Goal: Task Accomplishment & Management: Use online tool/utility

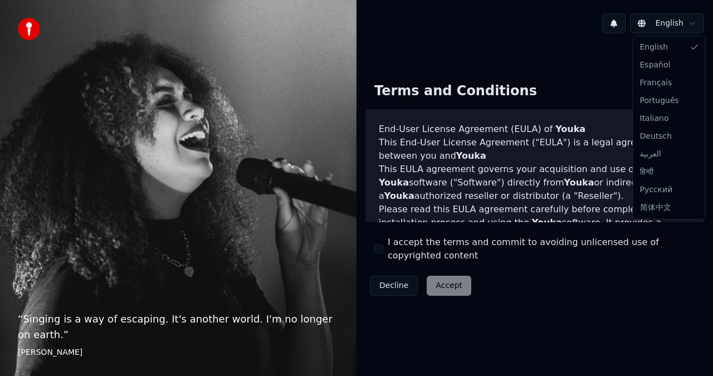
click at [657, 27] on html "“ Singing is a way of escaping. It's another world. I'm no longer on earth. ” […" at bounding box center [356, 188] width 713 height 376
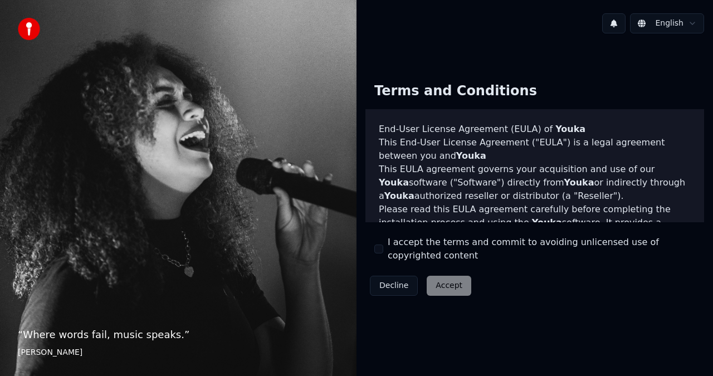
click at [691, 27] on html "“ Where words fail, music speaks. ” [PERSON_NAME] English Terms and Conditions …" at bounding box center [356, 188] width 713 height 376
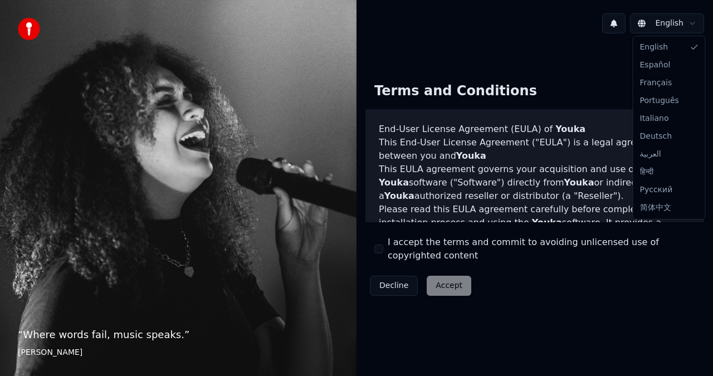
click at [691, 27] on html "“ Where words fail, music speaks. ” [PERSON_NAME] English Terms and Conditions …" at bounding box center [356, 188] width 713 height 376
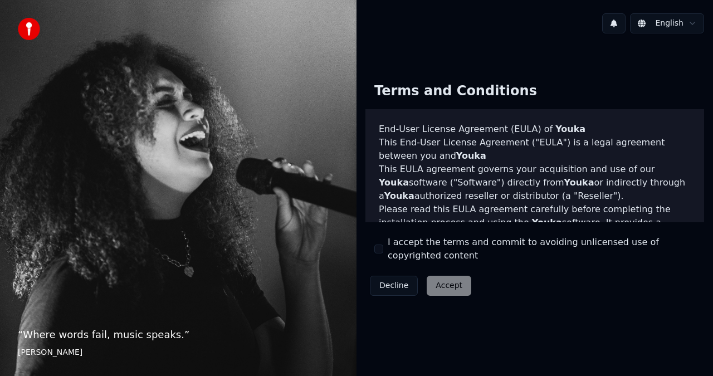
click at [691, 27] on html "“ Where words fail, music speaks. ” [PERSON_NAME] English Terms and Conditions …" at bounding box center [356, 188] width 713 height 376
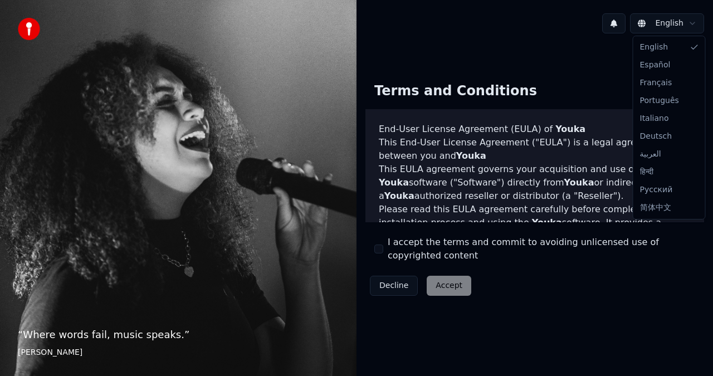
click at [665, 258] on html "“ Where words fail, music speaks. ” [PERSON_NAME] English Terms and Conditions …" at bounding box center [356, 188] width 713 height 376
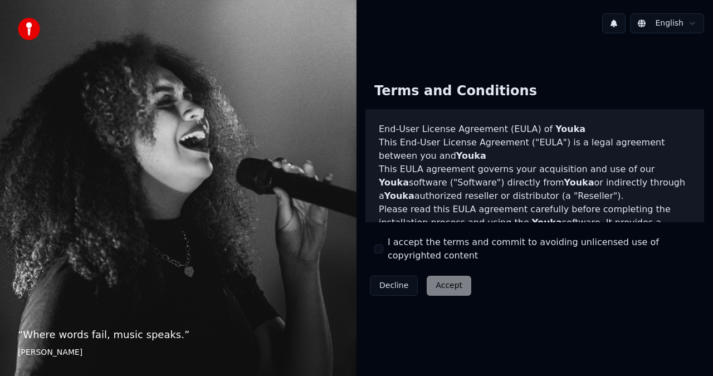
click at [666, 258] on label "I accept the terms and commit to avoiding unlicensed use of copyrighted content" at bounding box center [541, 249] width 307 height 27
click at [383, 253] on button "I accept the terms and commit to avoiding unlicensed use of copyrighted content" at bounding box center [378, 248] width 9 height 9
click at [448, 284] on button "Accept" at bounding box center [449, 286] width 45 height 20
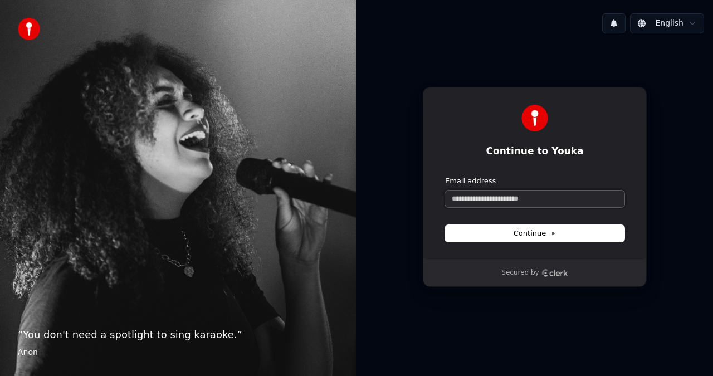
click at [509, 199] on input "Email address" at bounding box center [534, 198] width 179 height 17
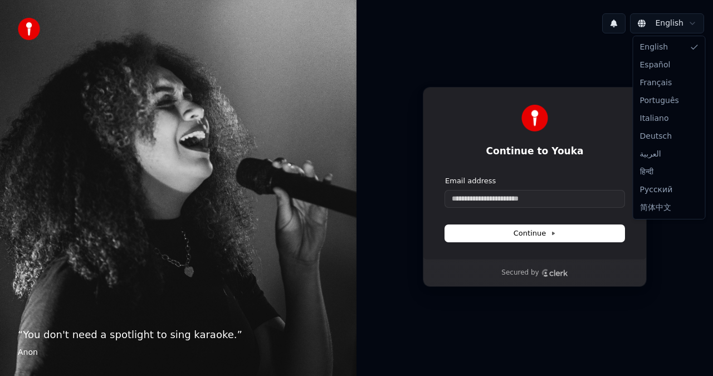
click at [640, 27] on html "“ You don't need a spotlight to sing karaoke. ” Anon English Continue to Youka …" at bounding box center [356, 188] width 713 height 376
click at [486, 198] on html "“ You don't need a spotlight to sing karaoke. ” Anon English Continue to Youka …" at bounding box center [356, 188] width 713 height 376
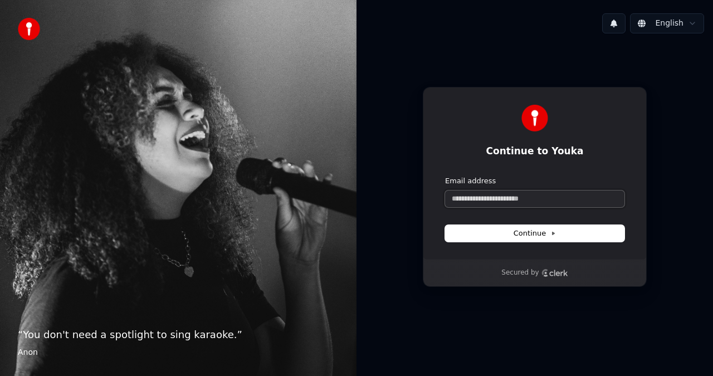
click at [486, 198] on input "Email address" at bounding box center [534, 198] width 179 height 17
click at [507, 233] on button "Continue" at bounding box center [534, 233] width 179 height 17
type input "**********"
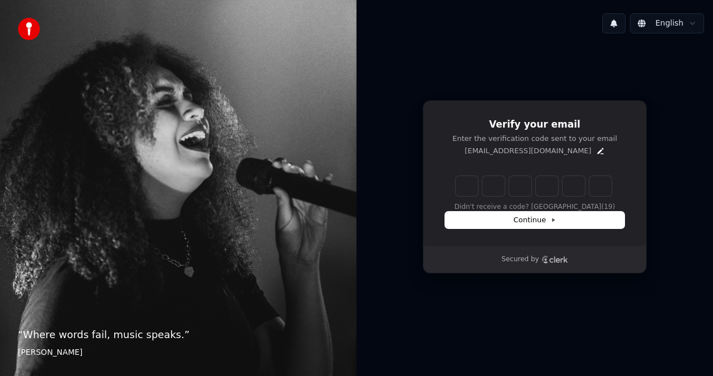
type input "*"
type input "**"
type input "*"
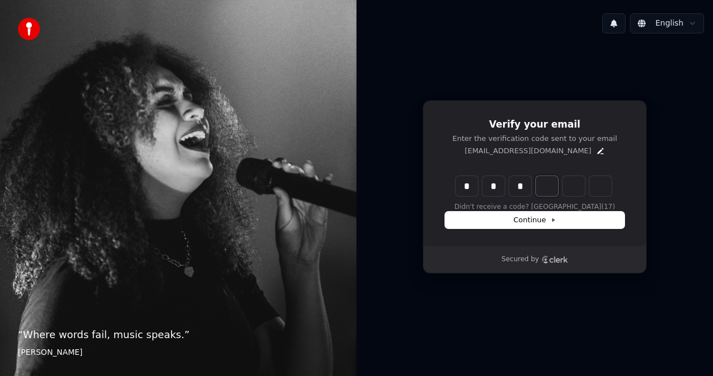
type input "***"
type input "*"
type input "****"
type input "*"
type input "*****"
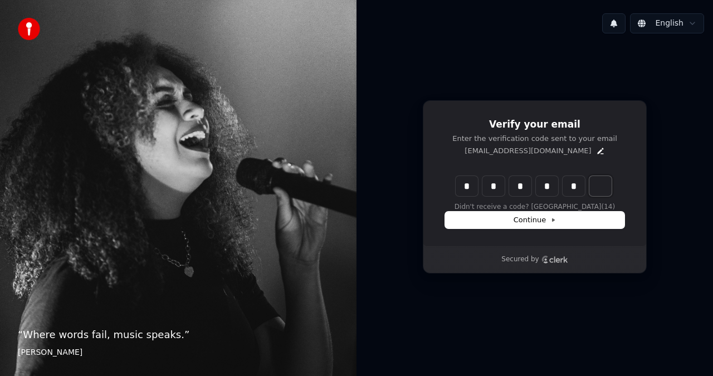
type input "*"
type input "******"
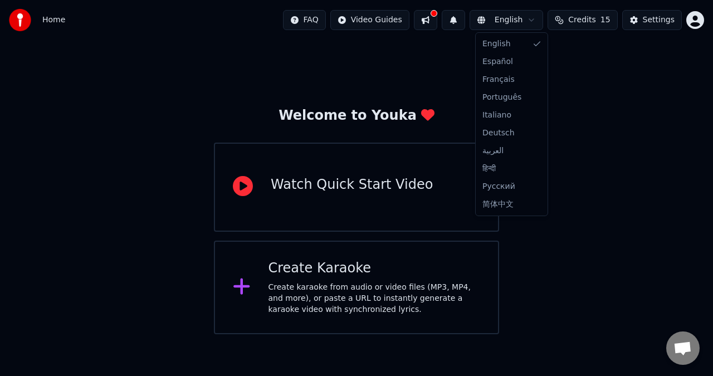
click at [537, 23] on html "Home FAQ Video Guides English Credits 15 Settings Welcome to Youka Watch Quick …" at bounding box center [356, 167] width 713 height 334
click at [572, 260] on html "Home FAQ Video Guides English Credits 15 Settings Welcome to Youka Watch Quick …" at bounding box center [356, 167] width 713 height 334
click at [239, 287] on icon at bounding box center [241, 286] width 16 height 16
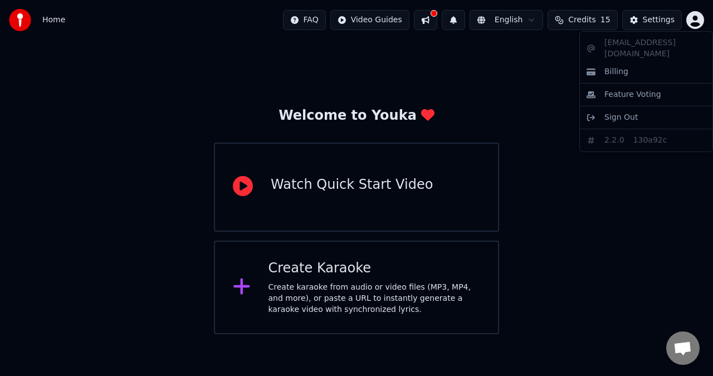
click at [698, 19] on html "Home FAQ Video Guides English Credits 15 Settings Welcome to Youka Watch Quick …" at bounding box center [356, 167] width 713 height 334
click at [532, 64] on html "Home FAQ Video Guides English Credits 15 Settings Welcome to Youka Watch Quick …" at bounding box center [356, 167] width 713 height 334
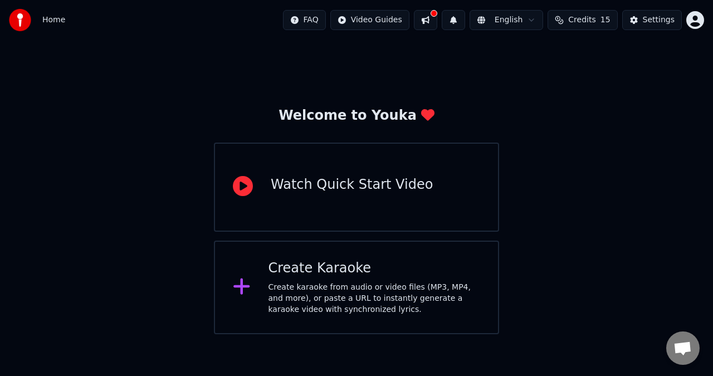
click at [429, 19] on button at bounding box center [425, 20] width 23 height 20
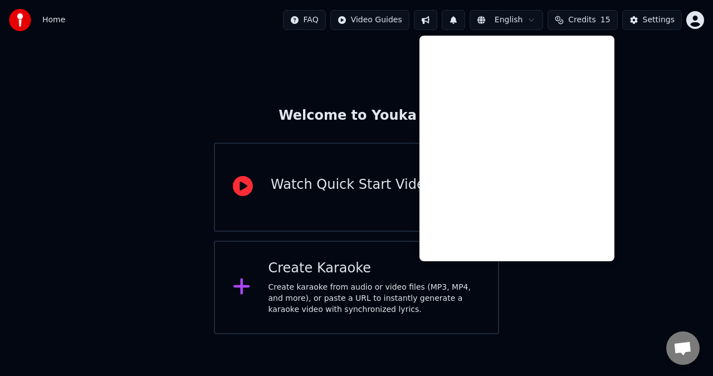
click at [394, 72] on div "Welcome to Youka Watch Quick Start Video Create Karaoke Create karaoke from aud…" at bounding box center [356, 187] width 713 height 294
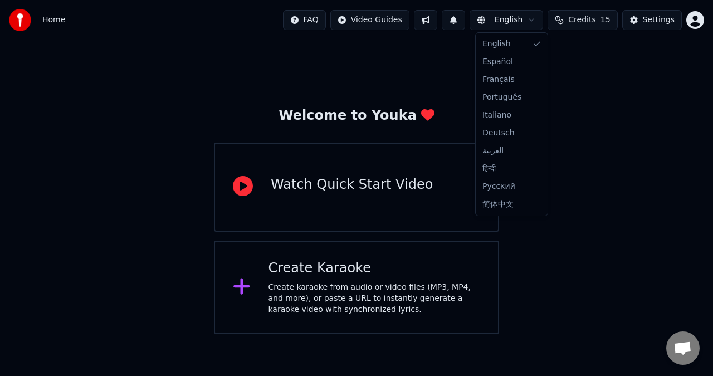
click at [517, 22] on html "Home FAQ Video Guides English Credits 15 Settings Welcome to Youka Watch Quick …" at bounding box center [356, 167] width 713 height 334
click at [390, 57] on html "Home FAQ Video Guides English Credits 15 Settings Welcome to Youka Watch Quick …" at bounding box center [356, 167] width 713 height 334
click at [243, 283] on icon at bounding box center [242, 286] width 18 height 20
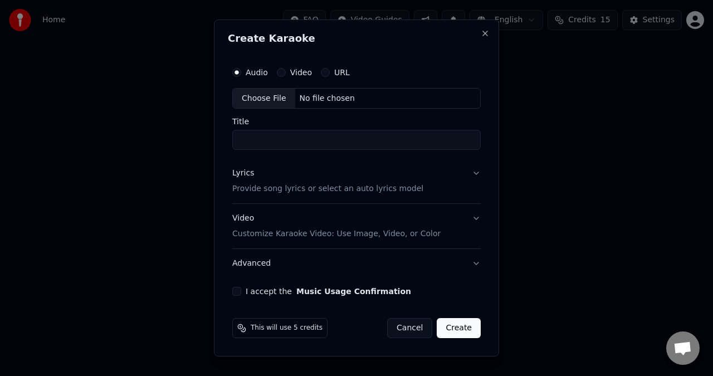
click at [266, 97] on div "Choose File" at bounding box center [264, 99] width 62 height 20
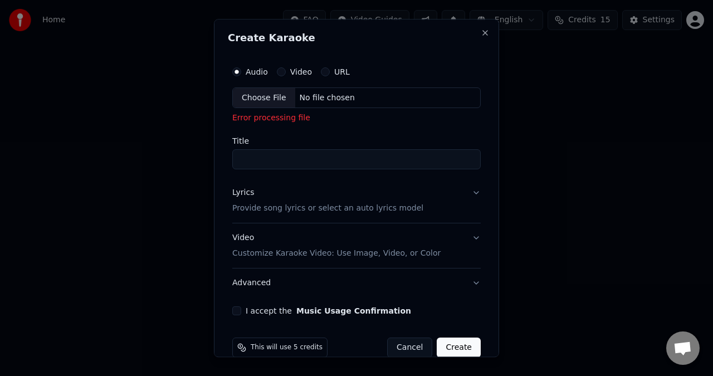
click at [280, 74] on button "Video" at bounding box center [281, 71] width 9 height 9
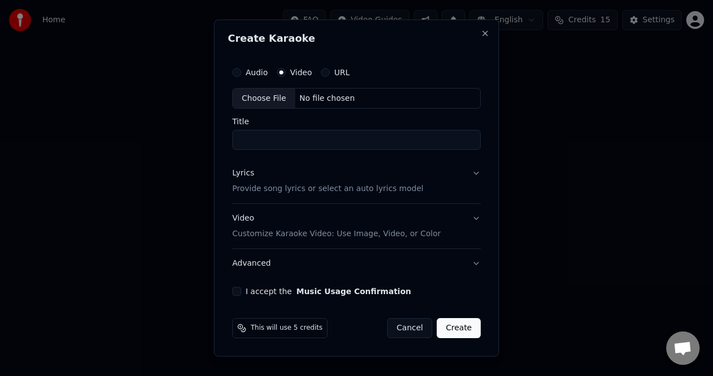
click at [263, 99] on div "Choose File" at bounding box center [264, 99] width 62 height 20
click at [239, 77] on div "Audio Video URL" at bounding box center [356, 72] width 248 height 22
click at [237, 75] on button "Audio" at bounding box center [236, 72] width 9 height 9
click at [311, 99] on div "No file chosen" at bounding box center [327, 98] width 64 height 11
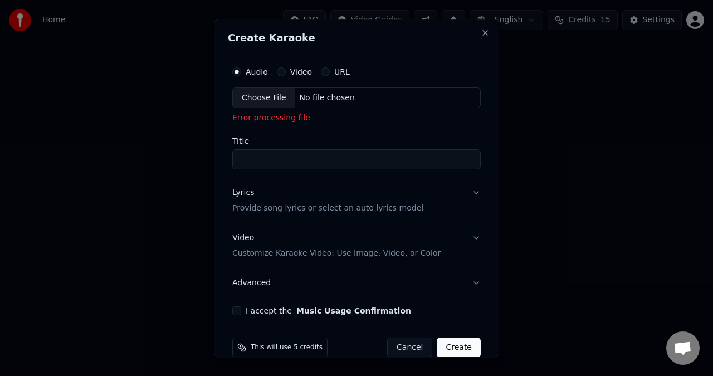
click at [276, 97] on div "Choose File" at bounding box center [264, 98] width 62 height 20
click at [294, 156] on input "Title" at bounding box center [356, 160] width 248 height 20
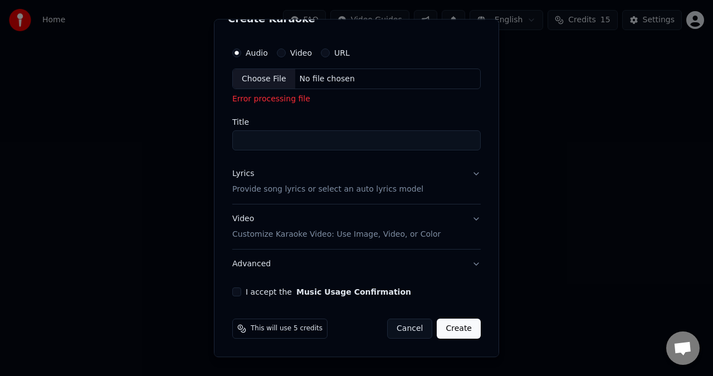
click at [237, 293] on button "I accept the Music Usage Confirmation" at bounding box center [236, 292] width 9 height 9
click at [456, 328] on button "Create" at bounding box center [459, 329] width 44 height 20
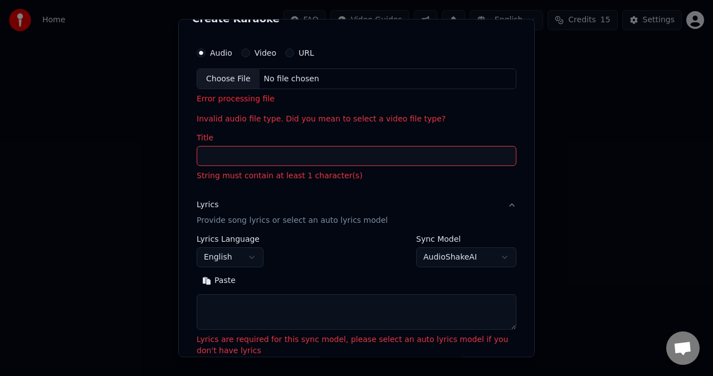
click at [244, 53] on button "Video" at bounding box center [245, 52] width 9 height 9
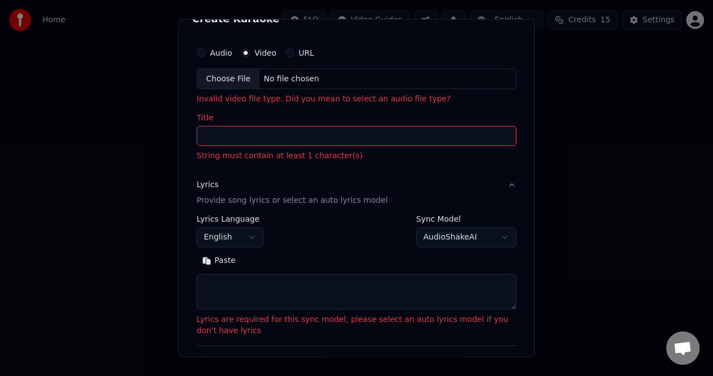
click at [280, 79] on div "No file chosen" at bounding box center [291, 78] width 64 height 11
click at [202, 51] on button "Audio" at bounding box center [201, 52] width 9 height 9
click at [277, 80] on div "No file chosen" at bounding box center [291, 78] width 64 height 11
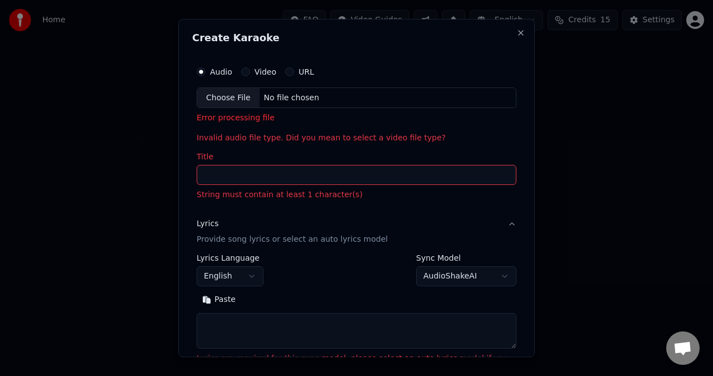
scroll to position [1, 0]
select select
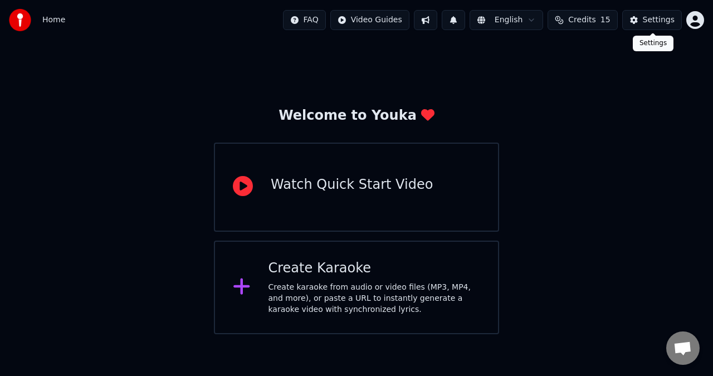
click at [645, 21] on div "Settings" at bounding box center [659, 19] width 32 height 11
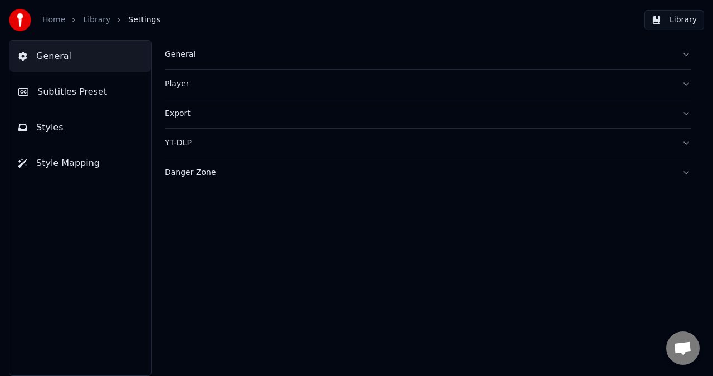
click at [47, 22] on link "Home" at bounding box center [53, 19] width 23 height 11
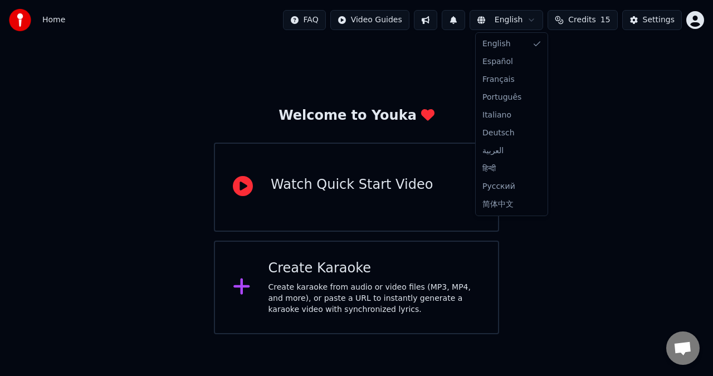
click at [502, 24] on html "Home FAQ Video Guides English Credits 15 Settings Welcome to Youka Watch Quick …" at bounding box center [356, 167] width 713 height 334
click at [239, 104] on html "Home FAQ Video Guides English Credits 15 Settings Welcome to Youka Watch Quick …" at bounding box center [356, 167] width 713 height 334
click at [245, 183] on icon at bounding box center [243, 186] width 20 height 20
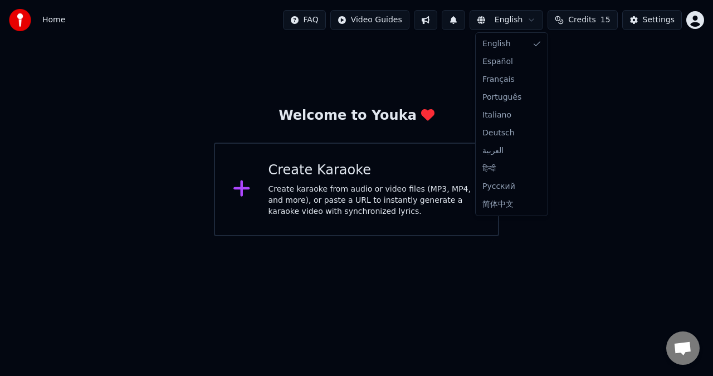
click at [521, 22] on html "Home FAQ Video Guides English Credits 15 Settings Welcome to Youka Create Karao…" at bounding box center [356, 118] width 713 height 236
click at [229, 140] on html "Home FAQ Video Guides English Credits 15 Settings Welcome to Youka Create Karao…" at bounding box center [356, 118] width 713 height 236
click at [246, 189] on icon at bounding box center [241, 188] width 16 height 16
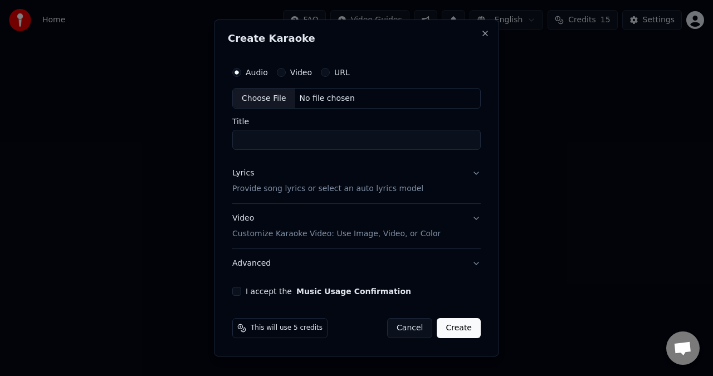
click at [319, 96] on div "No file chosen" at bounding box center [327, 98] width 64 height 11
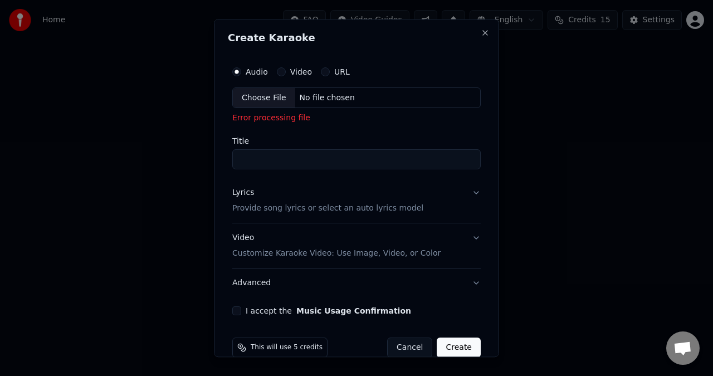
click at [329, 99] on div "No file chosen" at bounding box center [327, 97] width 64 height 11
click at [329, 97] on div "No file chosen" at bounding box center [327, 97] width 64 height 11
click at [306, 100] on div "No file chosen" at bounding box center [327, 97] width 64 height 11
click at [324, 75] on button "URL" at bounding box center [325, 71] width 9 height 9
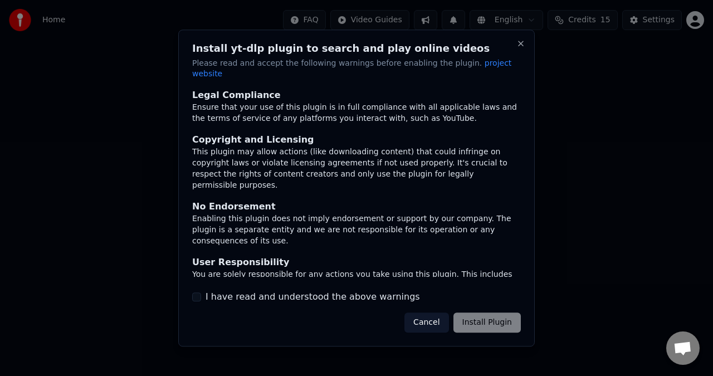
click at [482, 322] on div "Cancel Install Plugin" at bounding box center [462, 322] width 116 height 20
click at [423, 320] on button "Cancel" at bounding box center [426, 322] width 44 height 20
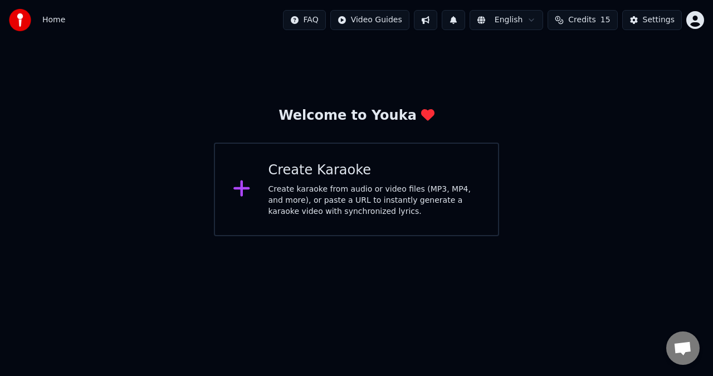
click at [261, 178] on div "Create Karaoke Create karaoke from audio or video files (MP3, MP4, and more), o…" at bounding box center [356, 190] width 285 height 94
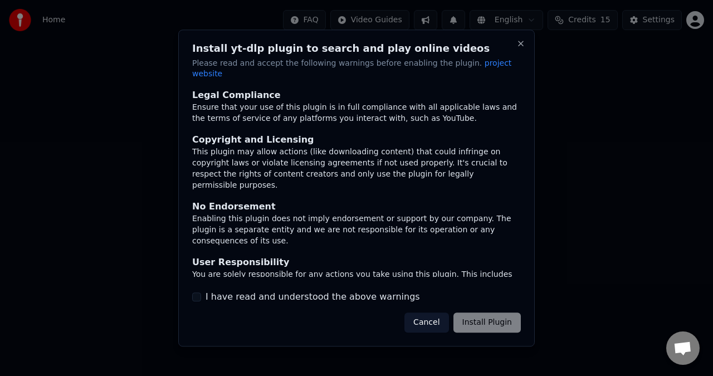
click at [483, 317] on div "Cancel Install Plugin" at bounding box center [462, 322] width 116 height 20
click at [434, 315] on button "Cancel" at bounding box center [426, 322] width 44 height 20
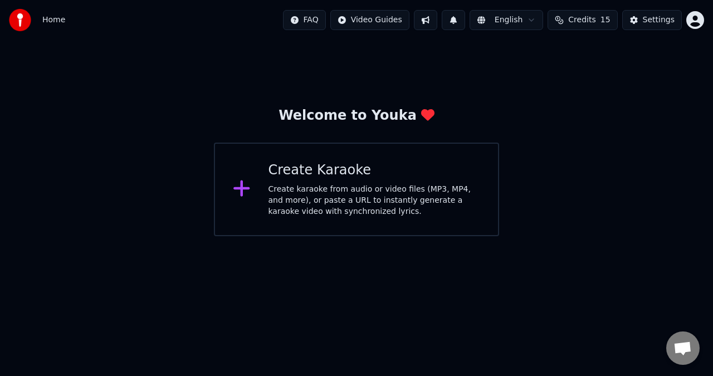
click at [252, 192] on div at bounding box center [246, 189] width 27 height 22
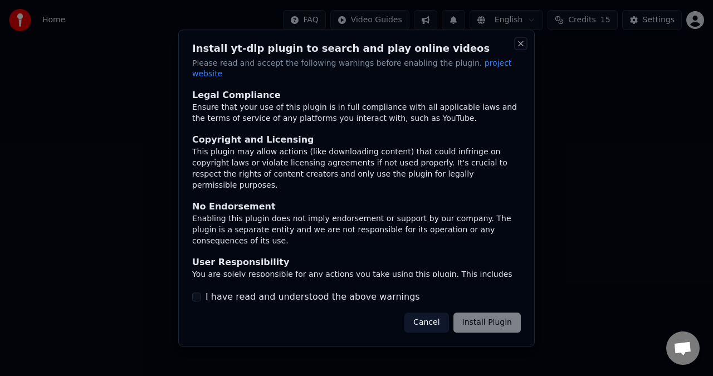
click at [518, 48] on button "Close" at bounding box center [520, 43] width 9 height 9
click at [521, 48] on button "Close" at bounding box center [520, 43] width 9 height 9
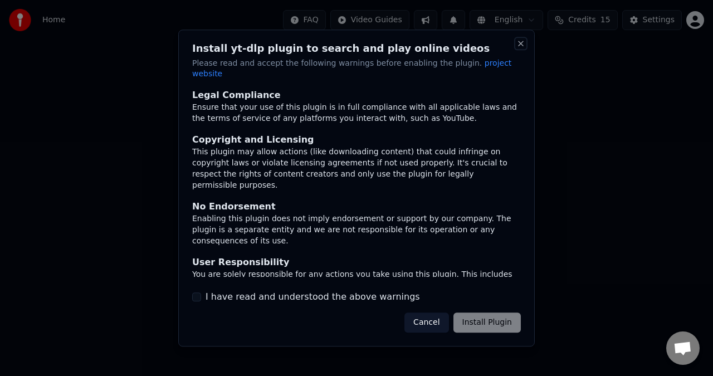
click at [521, 48] on button "Close" at bounding box center [520, 43] width 9 height 9
click at [487, 72] on span "project website" at bounding box center [351, 68] width 319 height 20
click at [426, 318] on button "Cancel" at bounding box center [426, 322] width 44 height 20
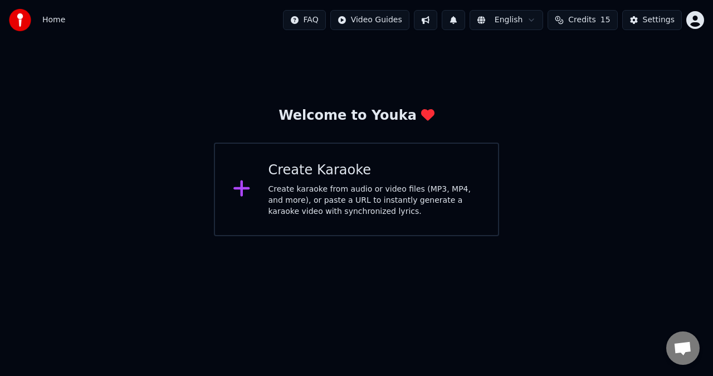
click at [656, 21] on div "Settings" at bounding box center [659, 19] width 32 height 11
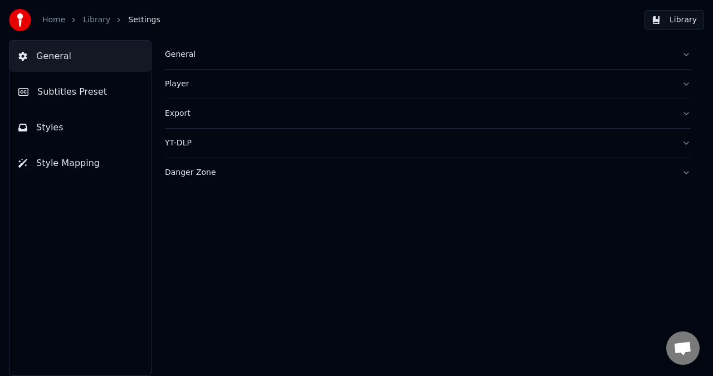
click at [669, 21] on button "Library" at bounding box center [674, 20] width 60 height 20
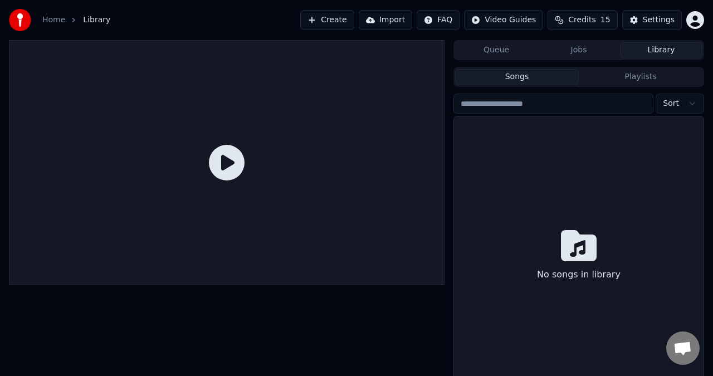
click at [550, 135] on div "No songs in library" at bounding box center [578, 256] width 249 height 281
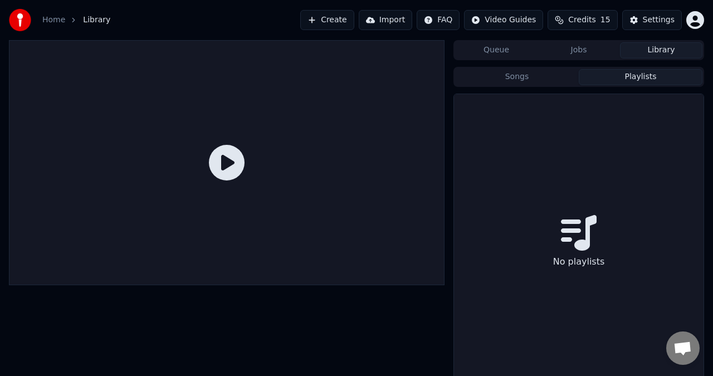
click at [622, 79] on button "Playlists" at bounding box center [641, 77] width 124 height 16
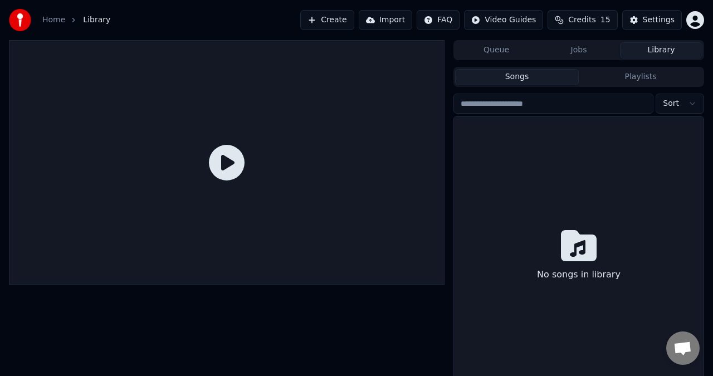
click at [524, 75] on button "Songs" at bounding box center [517, 77] width 124 height 16
click at [225, 168] on icon at bounding box center [227, 163] width 36 height 36
click at [331, 23] on button "Create" at bounding box center [327, 20] width 54 height 20
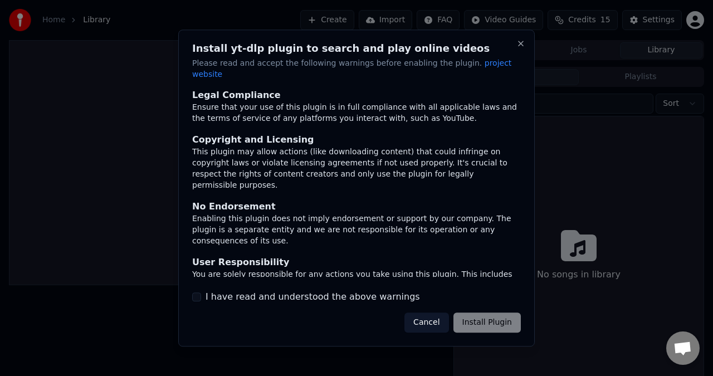
click at [493, 317] on div "Cancel Install Plugin" at bounding box center [462, 322] width 116 height 20
click at [440, 318] on button "Cancel" at bounding box center [426, 322] width 44 height 20
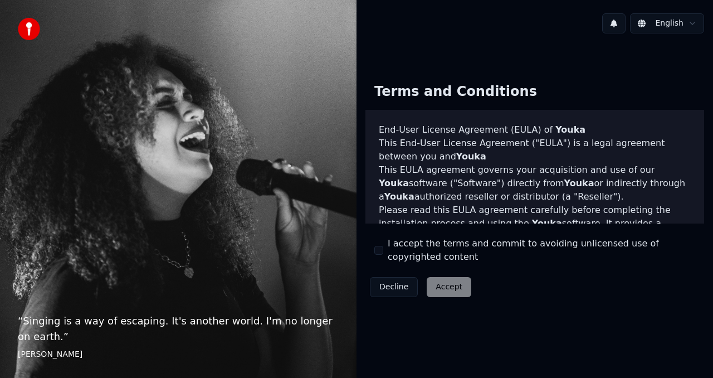
click at [381, 247] on button "I accept the terms and commit to avoiding unlicensed use of copyrighted content" at bounding box center [378, 250] width 9 height 9
click at [454, 286] on button "Accept" at bounding box center [449, 287] width 45 height 20
